Goal: Register for event/course

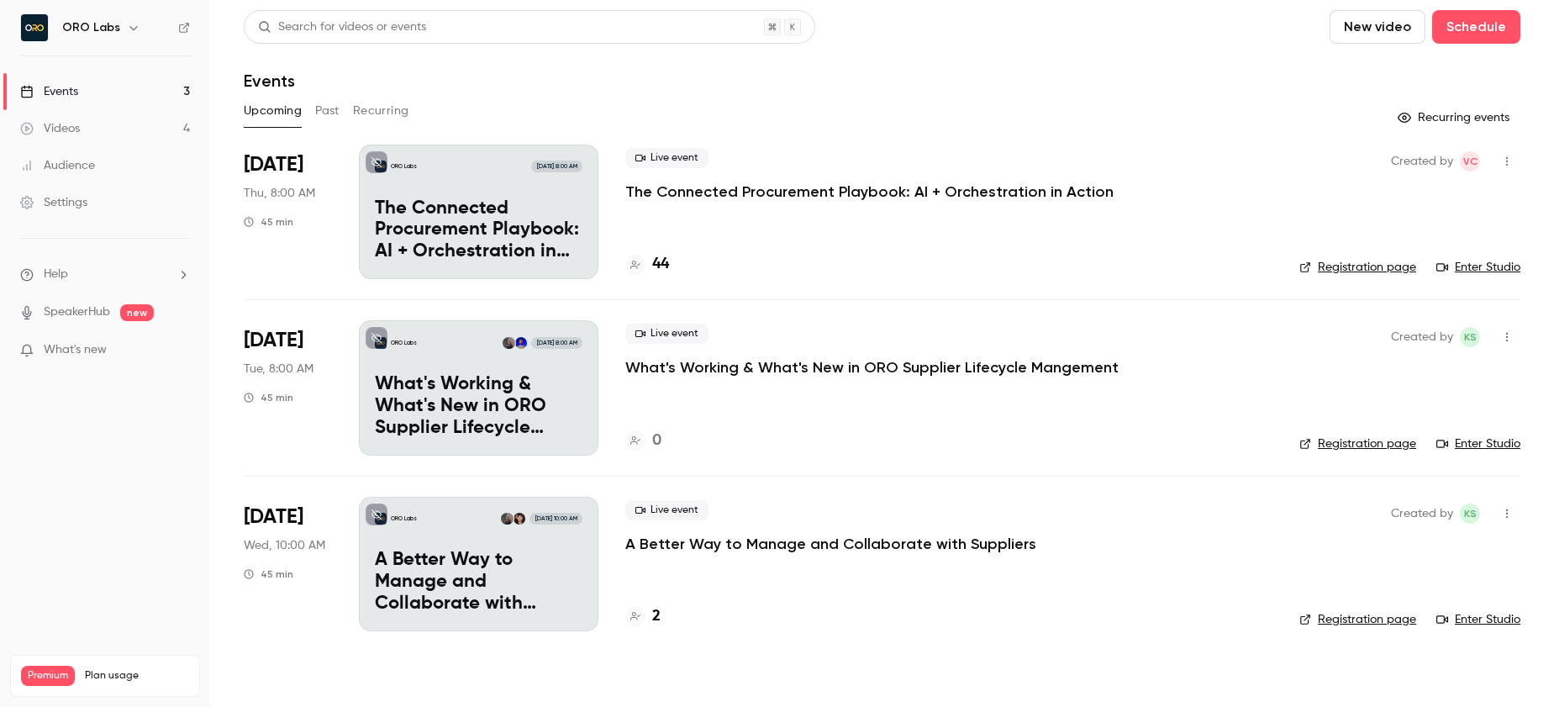
click at [706, 359] on p "What's Working & What's New in ORO Supplier Lifecycle Mangement" at bounding box center [871, 367] width 493 height 20
click at [765, 552] on p "A Better Way to Manage and Collaborate with Suppliers" at bounding box center [830, 544] width 411 height 20
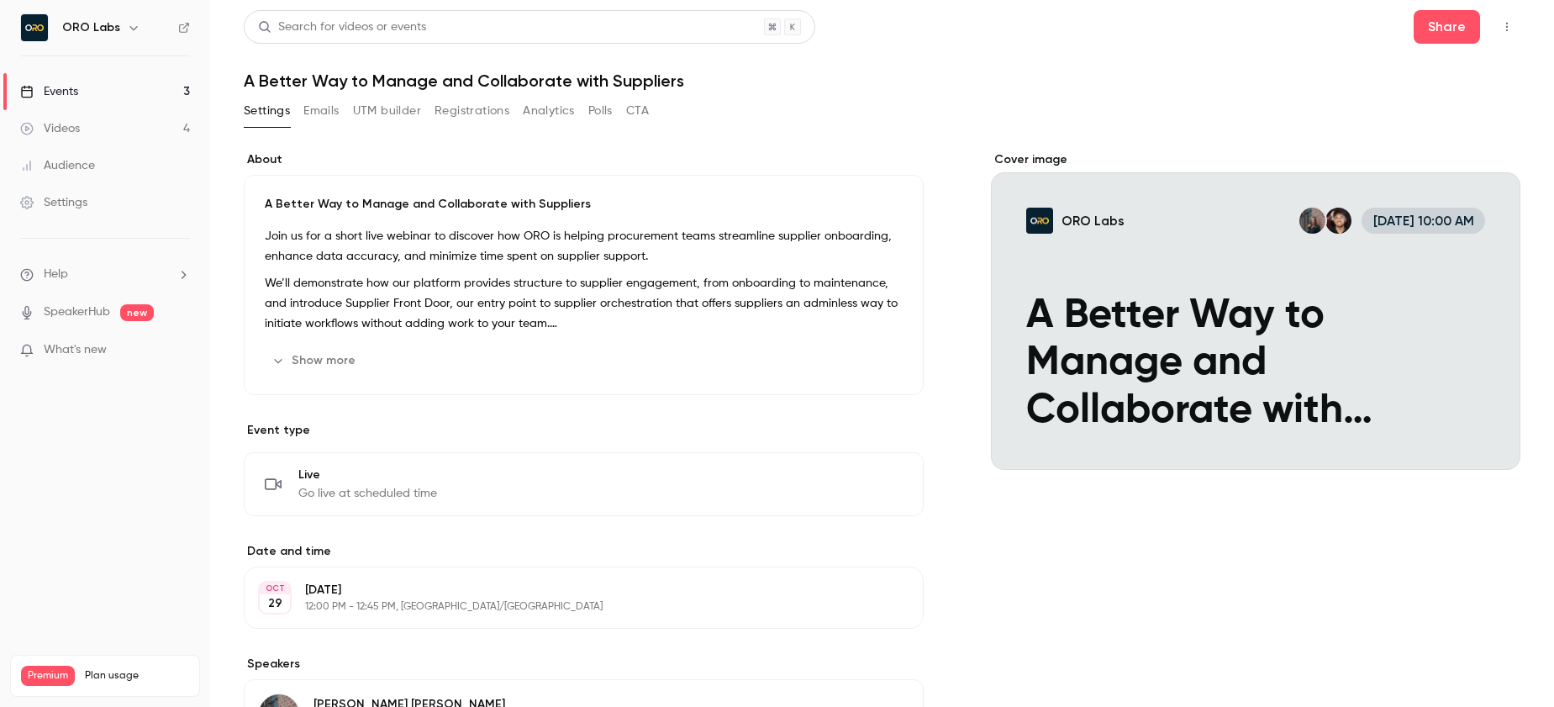
click at [439, 72] on h1 "A Better Way to Manage and Collaborate with Suppliers" at bounding box center [882, 81] width 1277 height 20
copy div "A Better Way to Manage and Collaborate with Suppliers Settings Emails UTM build…"
